Goal: Task Accomplishment & Management: Complete application form

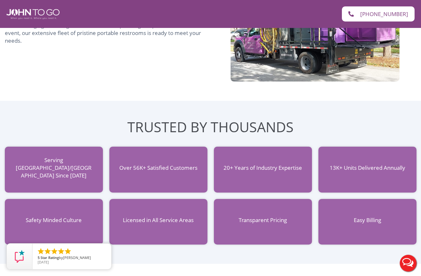
scroll to position [506, 0]
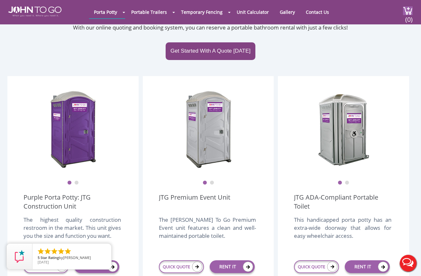
scroll to position [56, 0]
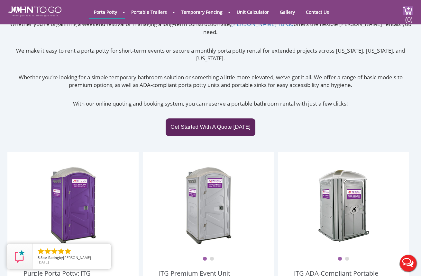
click at [202, 119] on link "Get Started With A Quote Today" at bounding box center [210, 127] width 90 height 17
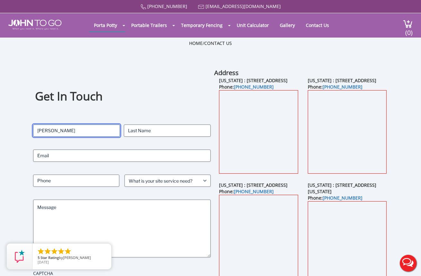
type input "[PERSON_NAME]"
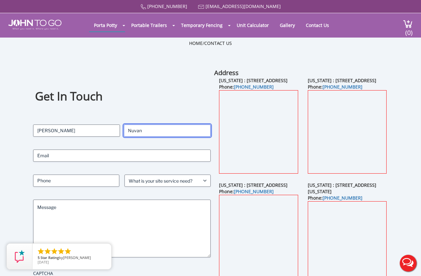
type input "Nuvan"
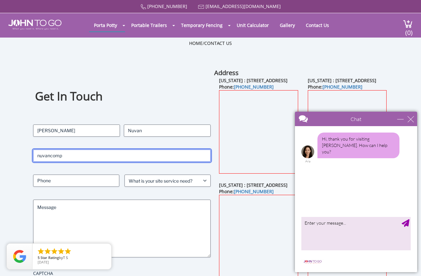
type input "[EMAIL_ADDRESS][DOMAIN_NAME]"
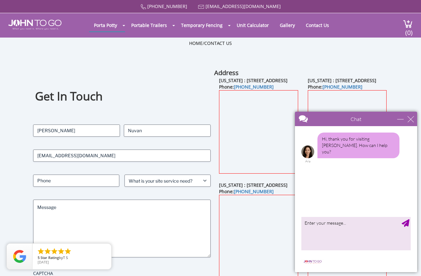
click at [105, 189] on div "Contact Name (Required) [PERSON_NAME] First Nuvan Last Email (Required) [EMAIL_…" at bounding box center [121, 202] width 177 height 155
type input "7327492455"
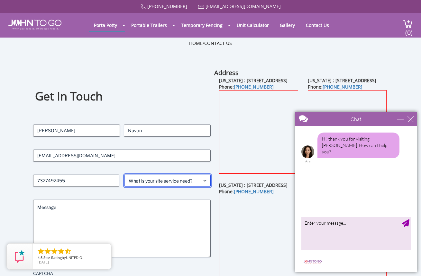
select select "Event"
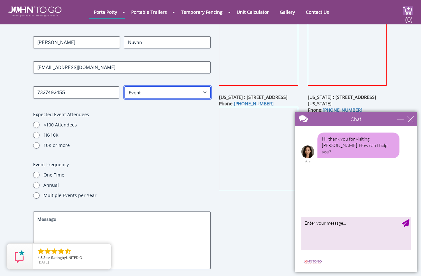
scroll to position [83, 0]
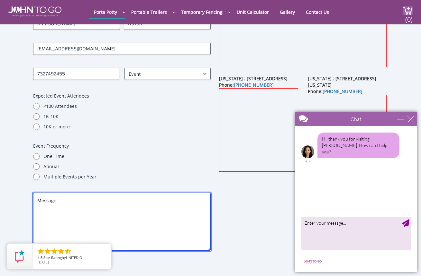
click at [84, 203] on textarea "Message" at bounding box center [121, 222] width 177 height 58
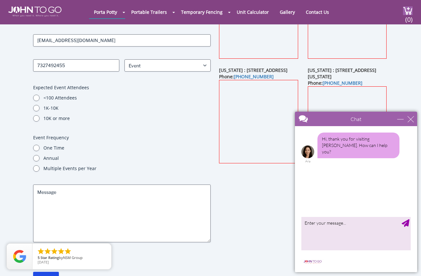
click at [37, 107] on input "1K-10K" at bounding box center [36, 108] width 6 height 6
radio input "true"
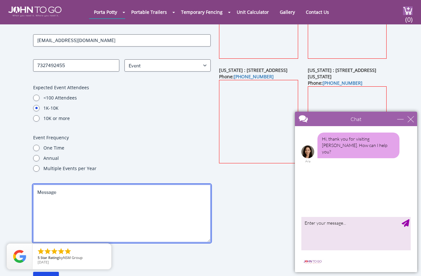
click at [79, 216] on textarea "Message" at bounding box center [121, 214] width 177 height 58
click at [70, 193] on textarea "500" at bounding box center [121, 214] width 177 height 58
type textarea "500"
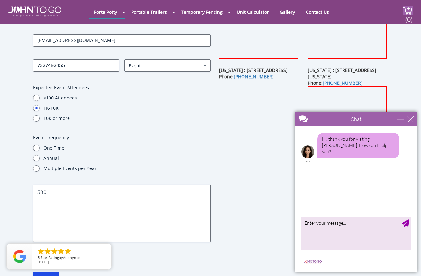
click at [35, 148] on input "One Time" at bounding box center [36, 148] width 6 height 6
radio input "true"
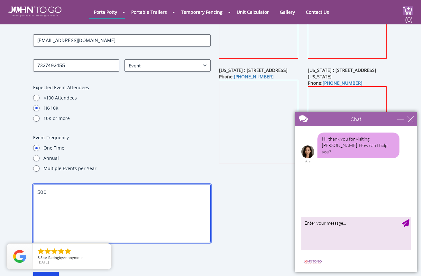
click at [60, 202] on textarea "500" at bounding box center [121, 214] width 177 height 58
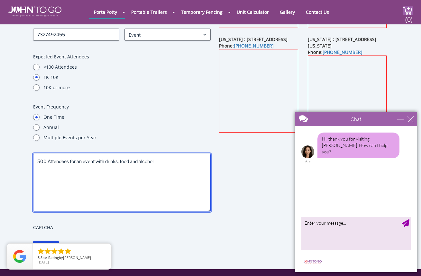
scroll to position [156, 0]
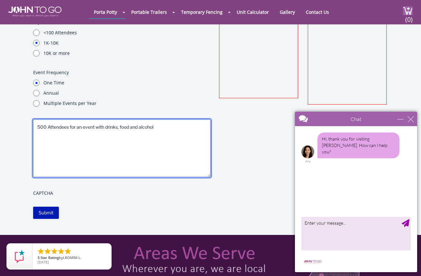
type textarea "500 Attendees for an event with drinks, food and alcohol"
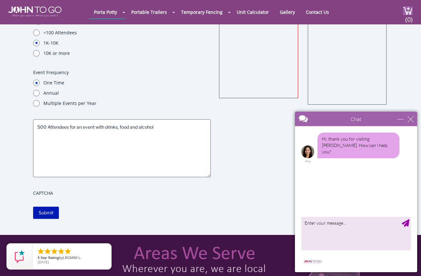
click at [54, 214] on input "Submit" at bounding box center [46, 213] width 26 height 12
